Goal: Check status: Check status

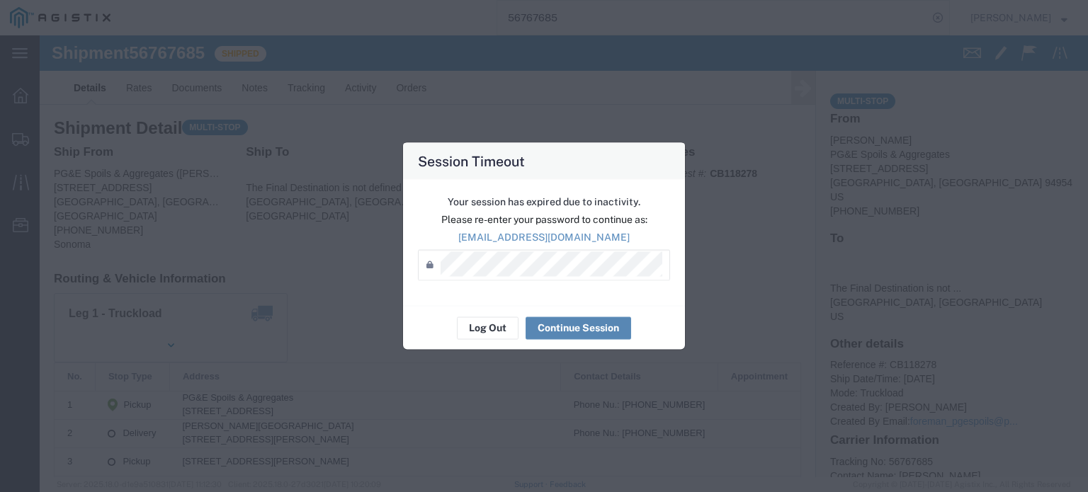
click at [564, 327] on button "Continue Session" at bounding box center [579, 328] width 106 height 23
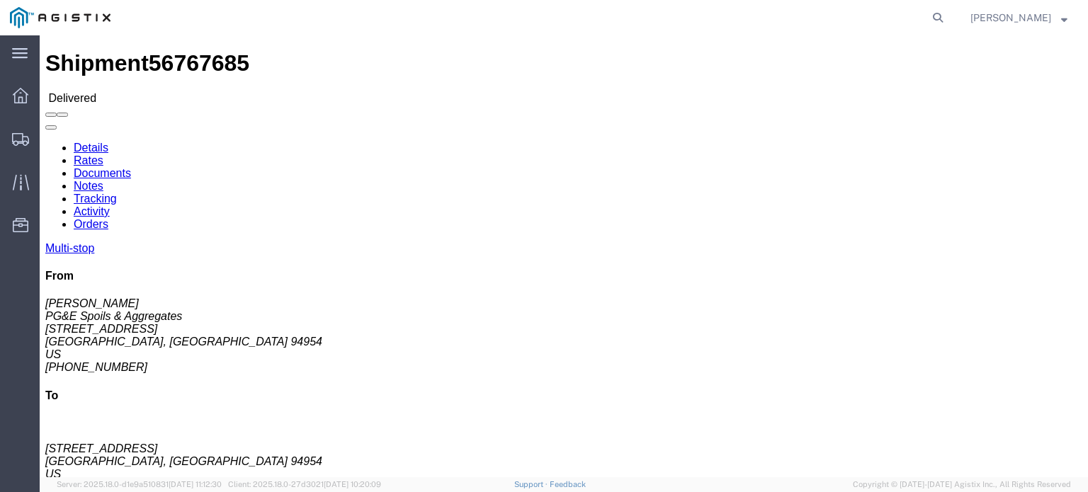
click link "Documents"
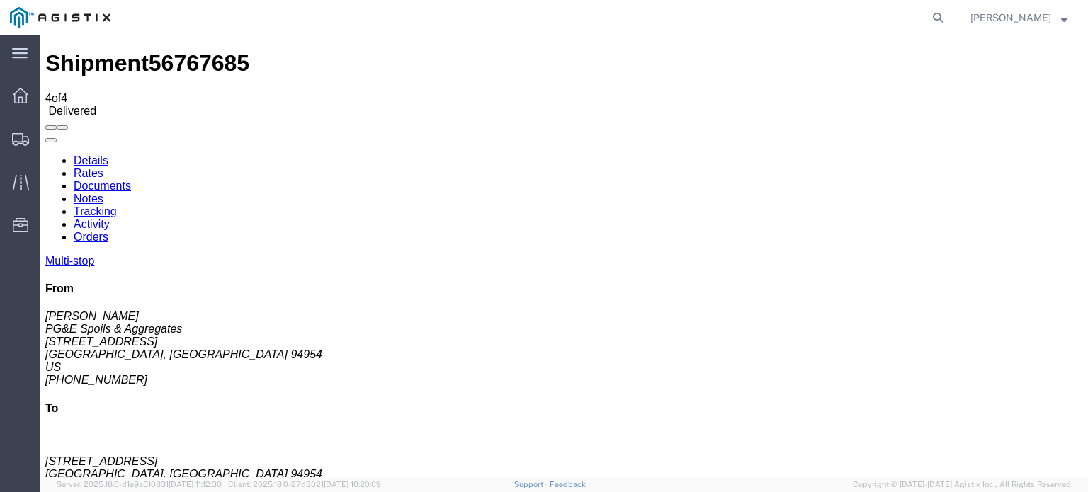
click at [45, 154] on icon at bounding box center [45, 154] width 0 height 0
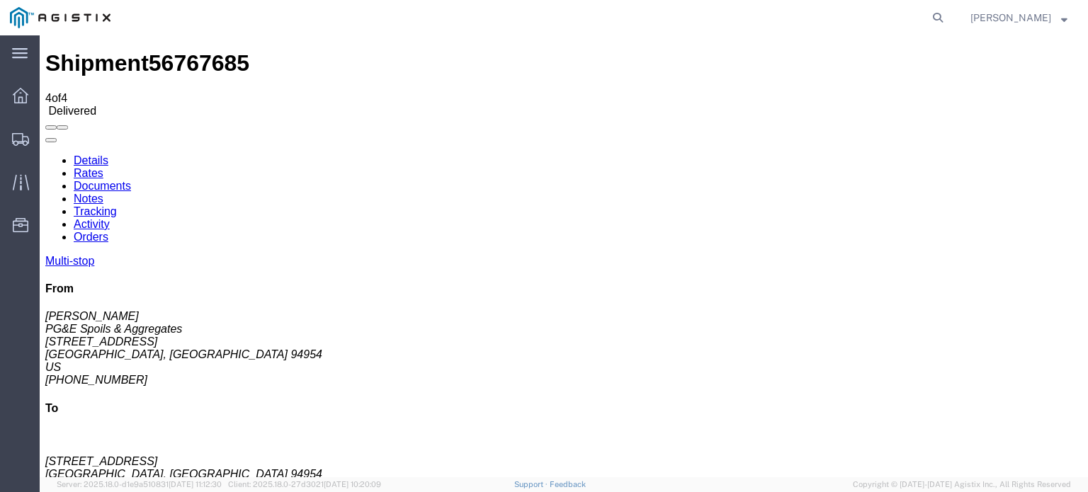
click at [117, 205] on link "Tracking" at bounding box center [95, 211] width 43 height 12
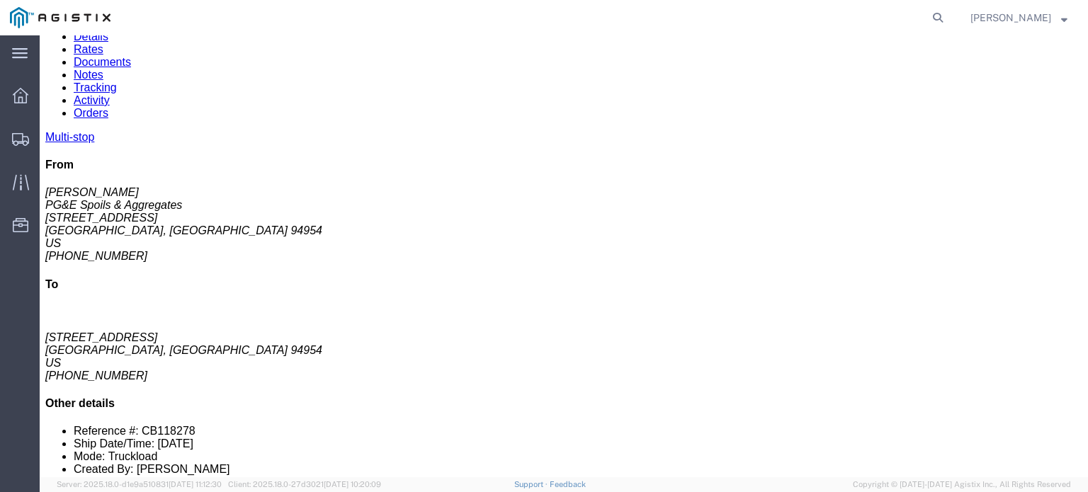
scroll to position [53, 0]
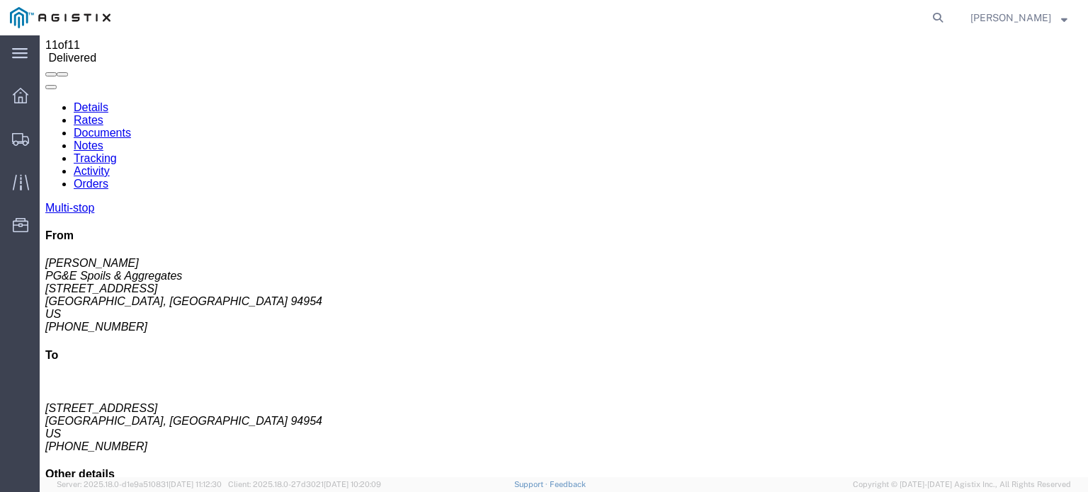
click at [103, 140] on link "Notes" at bounding box center [89, 146] width 30 height 12
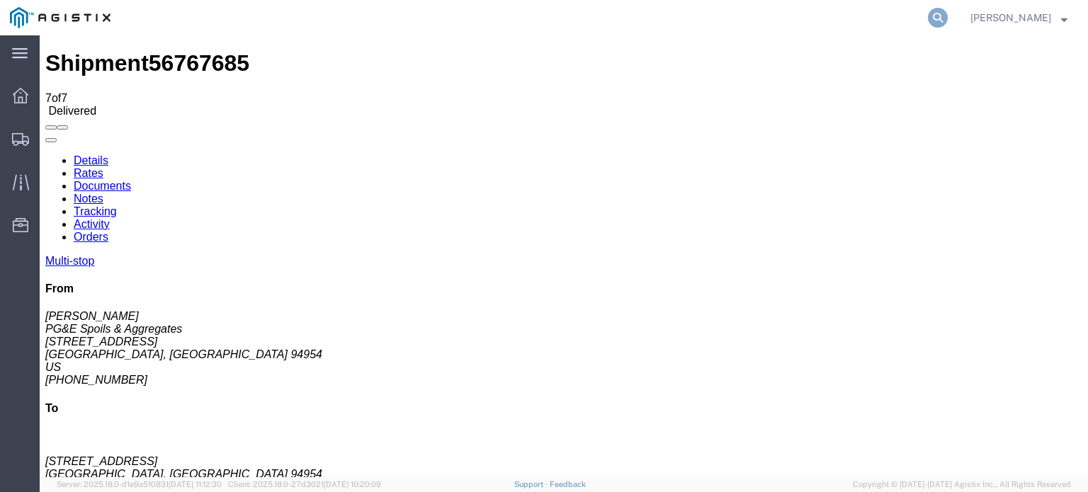
click at [936, 16] on icon at bounding box center [938, 18] width 20 height 20
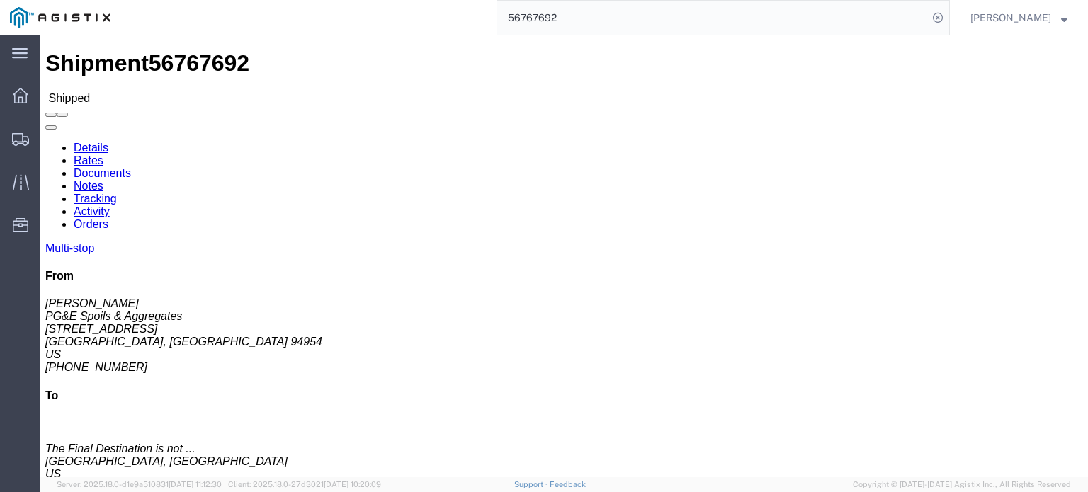
click link "Documents"
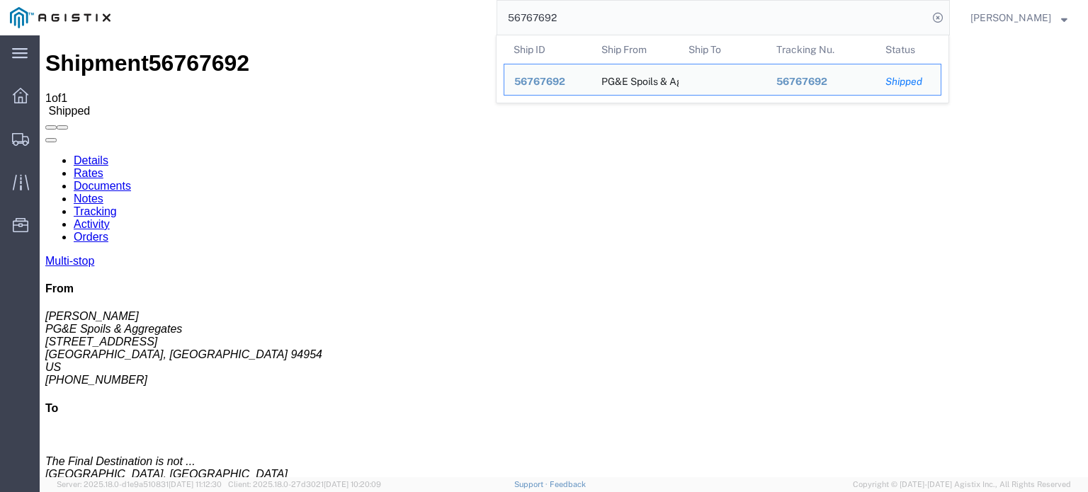
drag, startPoint x: 568, startPoint y: 16, endPoint x: 540, endPoint y: 26, distance: 29.4
click at [540, 26] on input "56767692" at bounding box center [712, 18] width 431 height 34
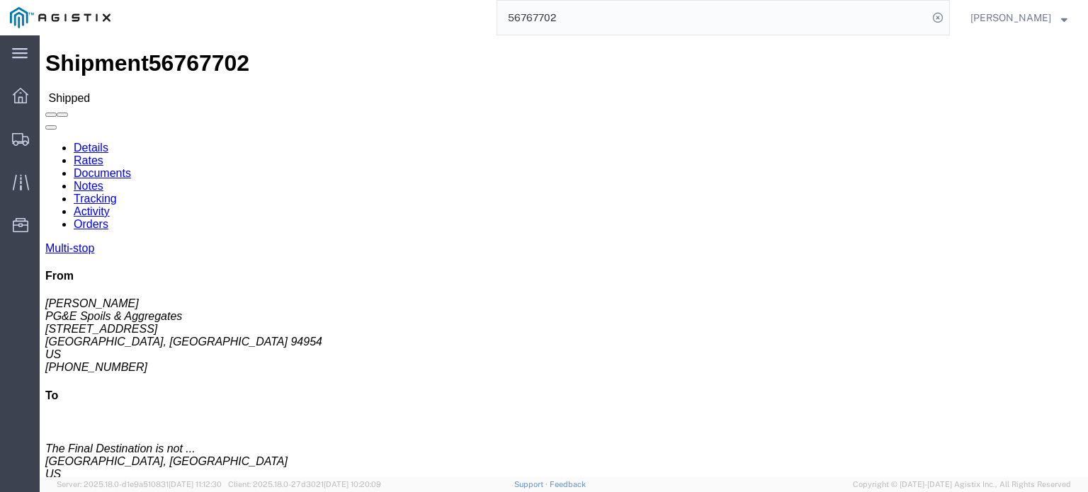
click link "Documents"
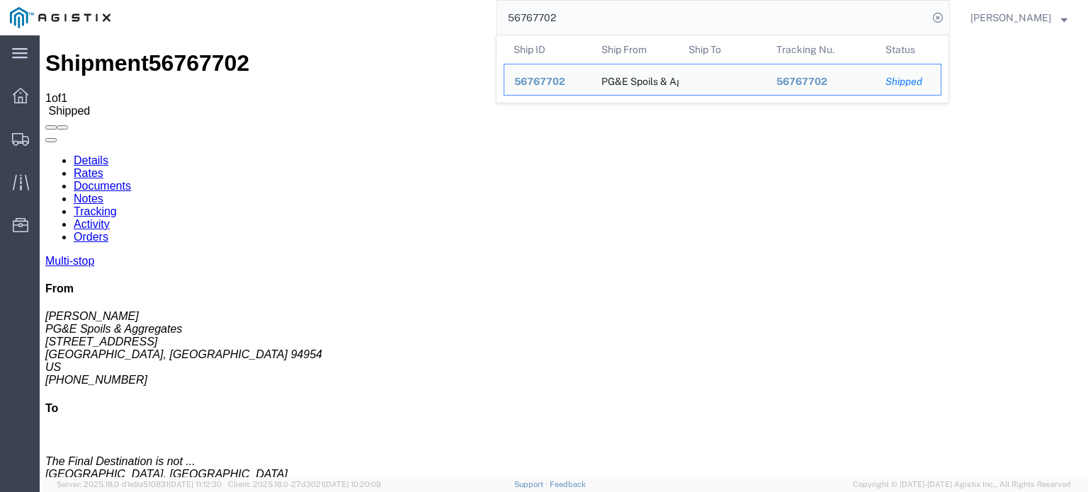
drag, startPoint x: 561, startPoint y: 13, endPoint x: 540, endPoint y: 24, distance: 24.1
click at [540, 24] on input "56767702" at bounding box center [712, 18] width 431 height 34
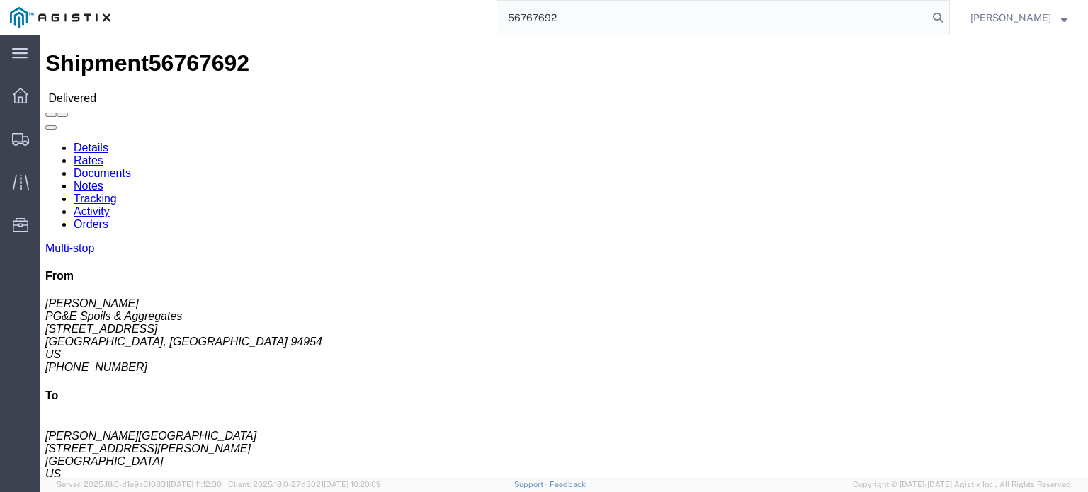
click link "Documents"
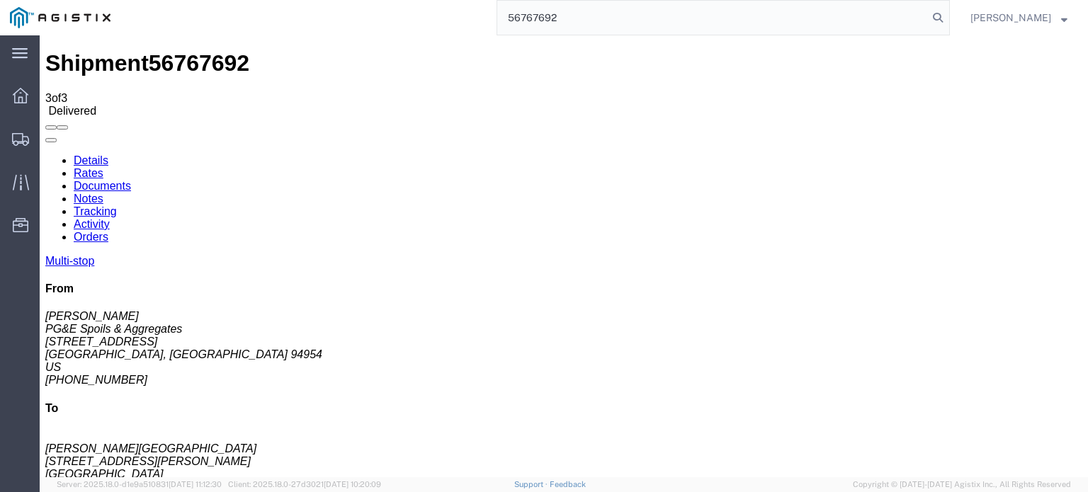
click at [45, 154] on icon at bounding box center [45, 154] width 0 height 0
click at [117, 205] on link "Tracking" at bounding box center [95, 211] width 43 height 12
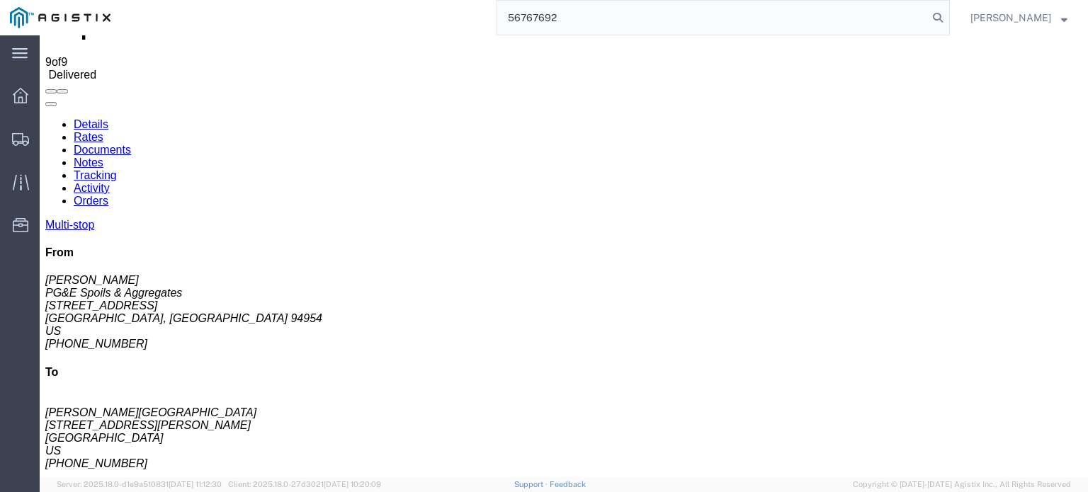
scroll to position [52, 0]
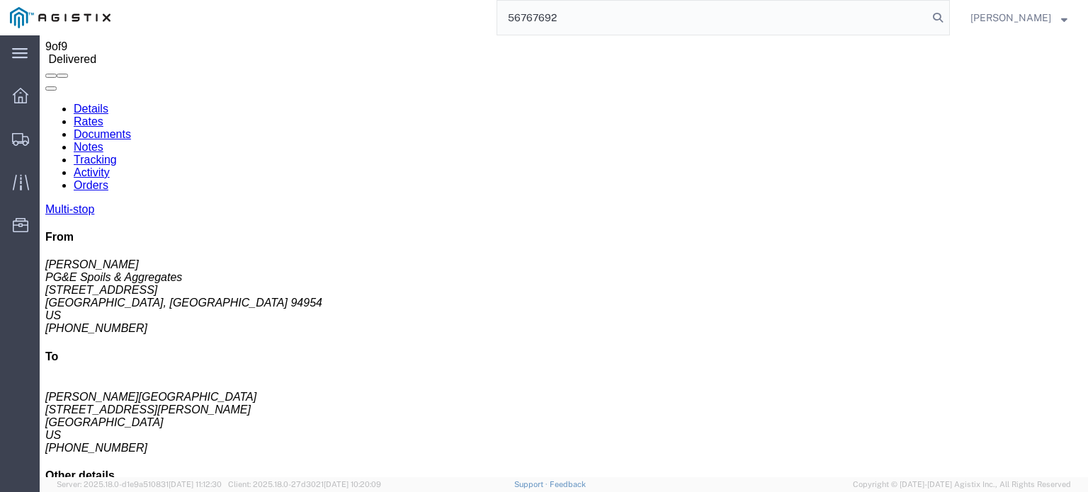
click at [103, 141] on link "Notes" at bounding box center [89, 147] width 30 height 12
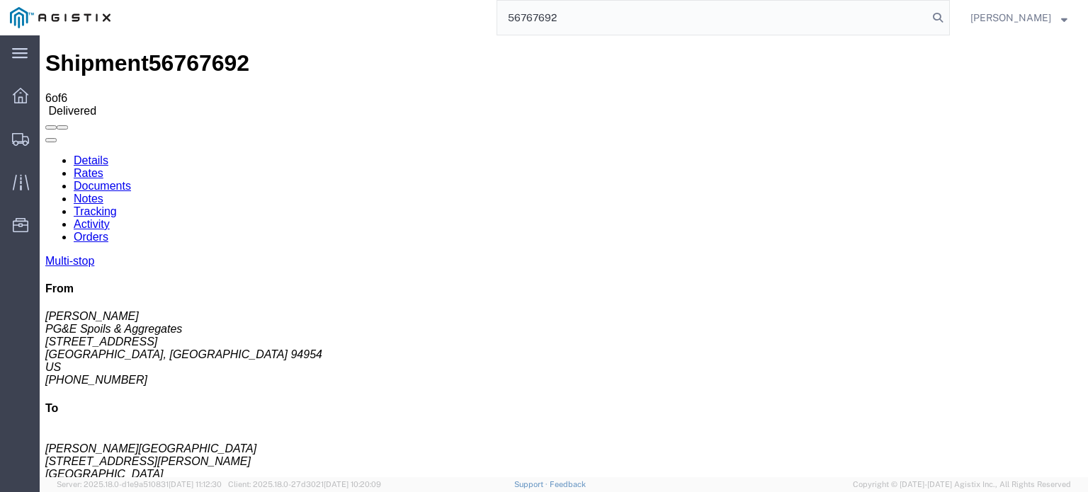
click at [131, 180] on link "Documents" at bounding box center [102, 186] width 57 height 12
drag, startPoint x: 551, startPoint y: 23, endPoint x: 539, endPoint y: 27, distance: 12.1
click at [539, 27] on input "56767692" at bounding box center [712, 18] width 431 height 34
type input "56767702"
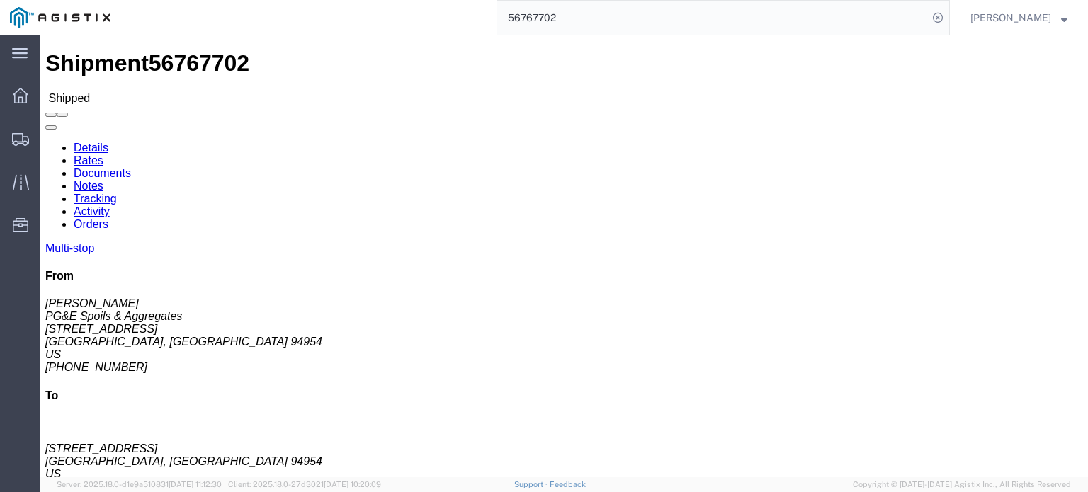
click link "Documents"
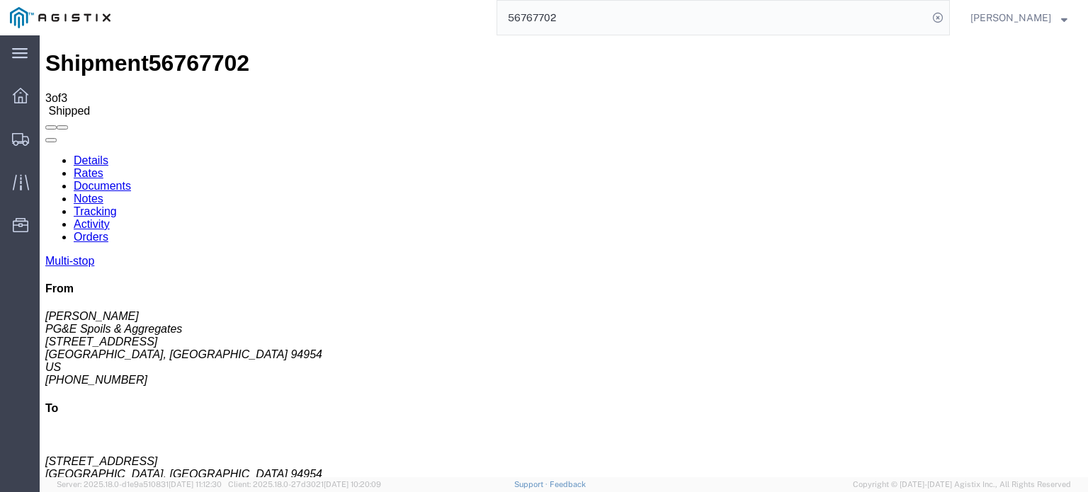
click at [45, 154] on icon at bounding box center [45, 154] width 0 height 0
click at [117, 205] on link "Tracking" at bounding box center [95, 211] width 43 height 12
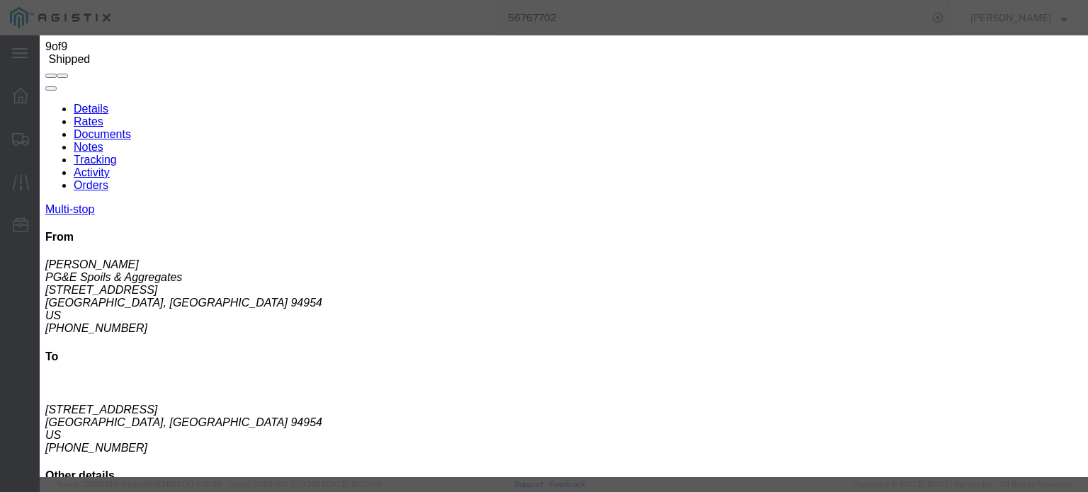
type input "12:30 PM"
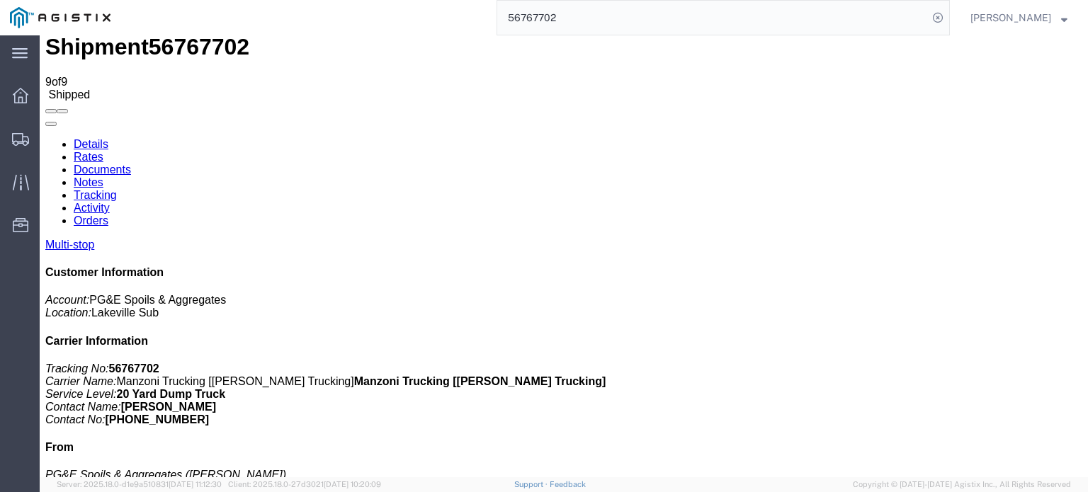
scroll to position [0, 0]
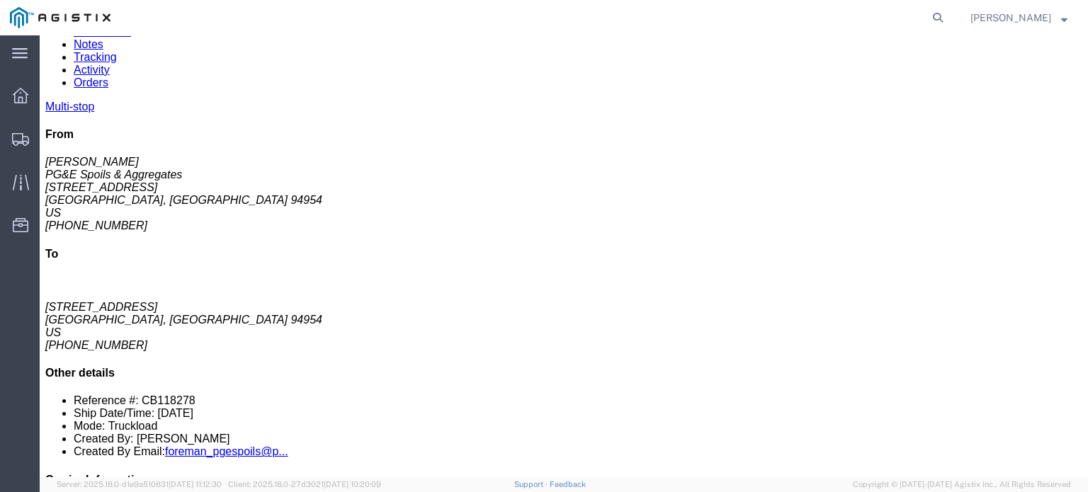
click link "Documents"
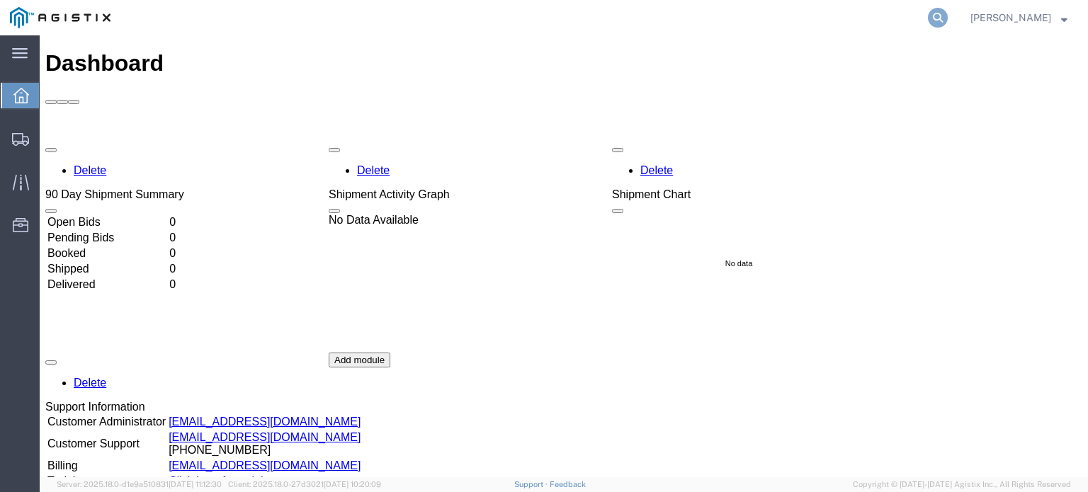
click at [939, 16] on icon at bounding box center [938, 18] width 20 height 20
type input "56767702"
click at [940, 16] on icon at bounding box center [938, 18] width 20 height 20
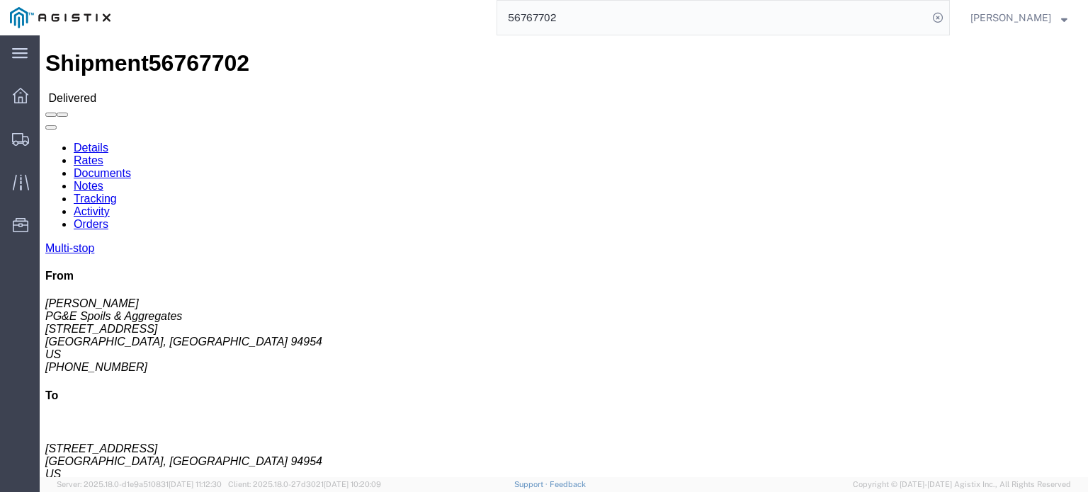
click link "Documents"
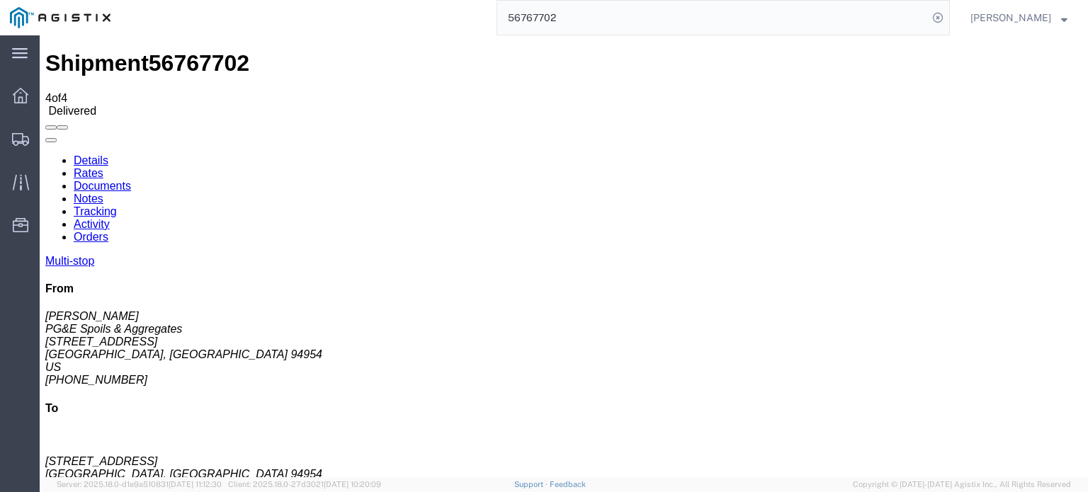
click at [117, 205] on link "Tracking" at bounding box center [95, 211] width 43 height 12
click at [45, 154] on icon at bounding box center [45, 154] width 0 height 0
click at [103, 193] on link "Notes" at bounding box center [89, 199] width 30 height 12
